Goal: Transaction & Acquisition: Purchase product/service

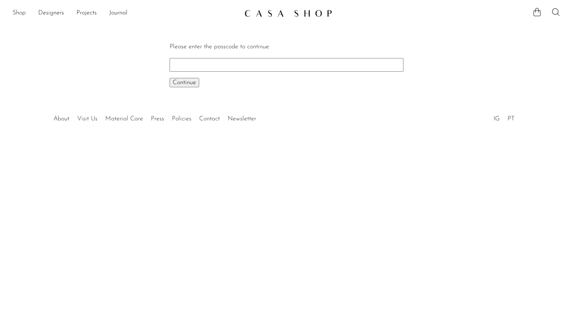
click at [23, 17] on link "Shop" at bounding box center [18, 13] width 13 height 10
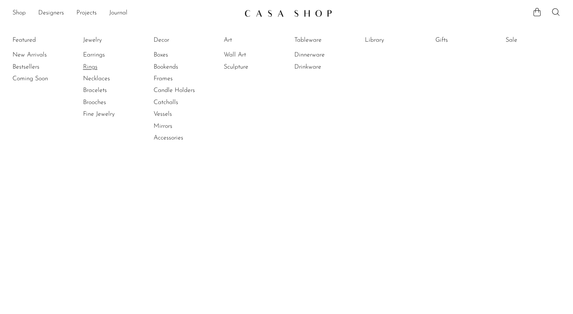
click at [90, 69] on link "Rings" at bounding box center [112, 67] width 58 height 9
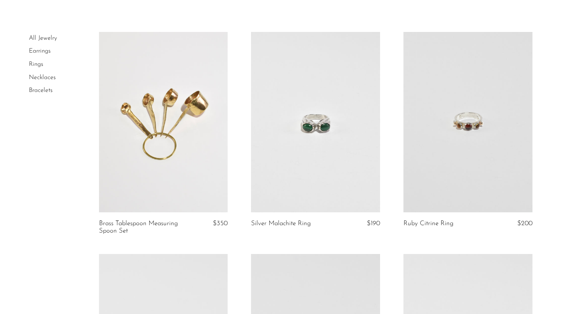
scroll to position [77, 0]
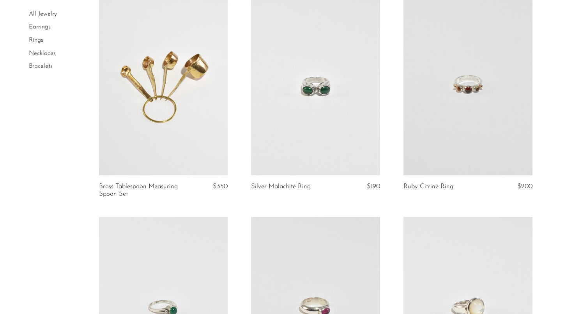
click at [453, 131] on link at bounding box center [467, 85] width 129 height 180
